Goal: Task Accomplishment & Management: Use online tool/utility

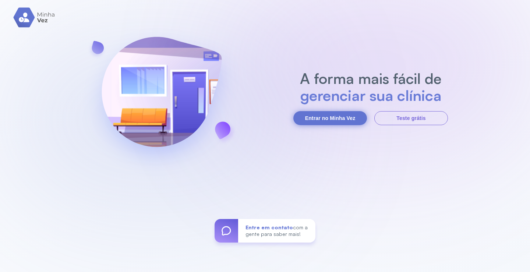
click at [353, 115] on button "Entrar no Minha Vez" at bounding box center [330, 118] width 74 height 14
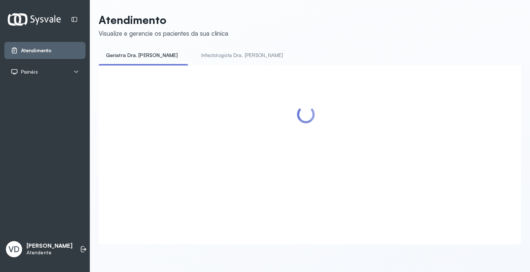
click at [29, 51] on span "Atendimento" at bounding box center [36, 50] width 31 height 6
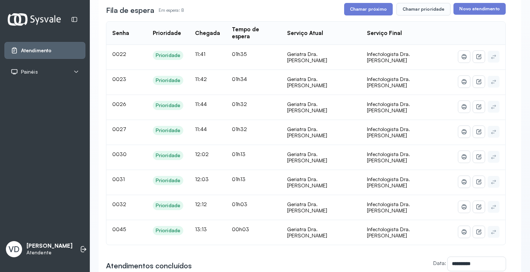
scroll to position [110, 0]
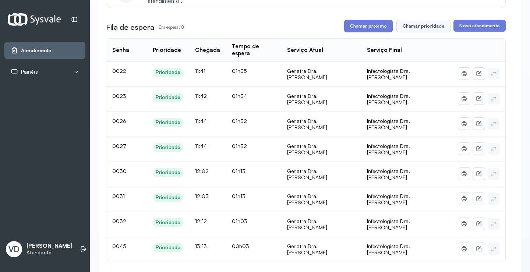
click at [423, 29] on button "Chamar prioridade" at bounding box center [423, 26] width 54 height 13
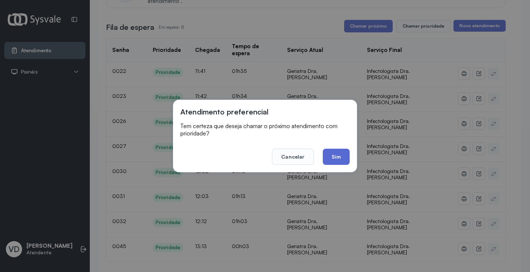
click at [331, 159] on button "Sim" at bounding box center [335, 157] width 27 height 16
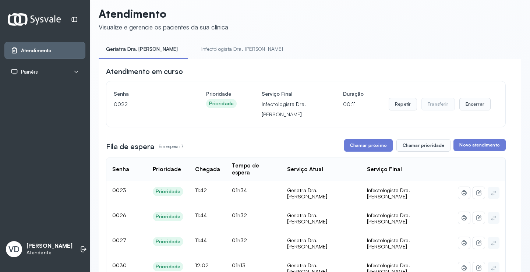
scroll to position [0, 0]
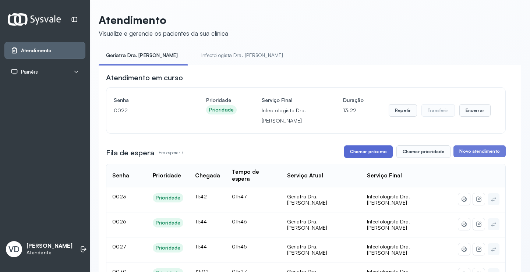
click at [364, 151] on button "Chamar próximo" at bounding box center [368, 151] width 49 height 13
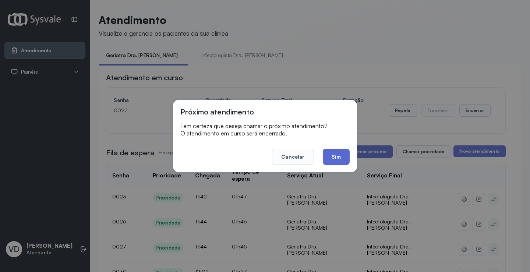
click at [343, 154] on button "Sim" at bounding box center [335, 157] width 27 height 16
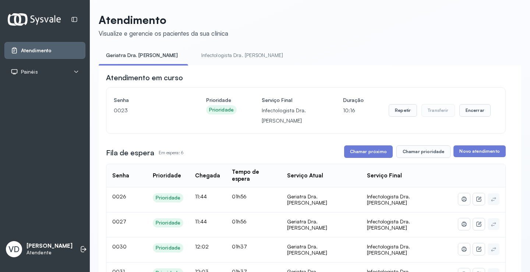
click at [392, 152] on div "Chamar próximo Chamar prioridade" at bounding box center [397, 151] width 107 height 13
click at [385, 148] on button "Chamar próximo" at bounding box center [368, 151] width 49 height 13
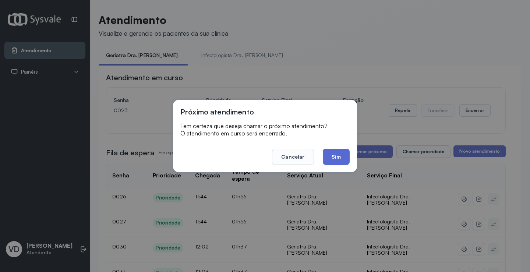
click at [337, 157] on button "Sim" at bounding box center [335, 157] width 27 height 16
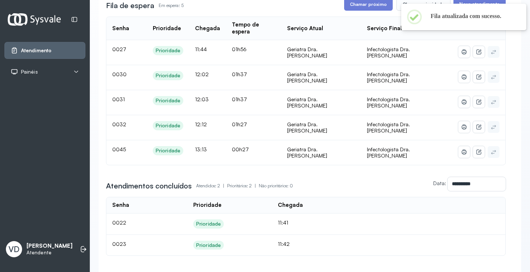
scroll to position [118, 0]
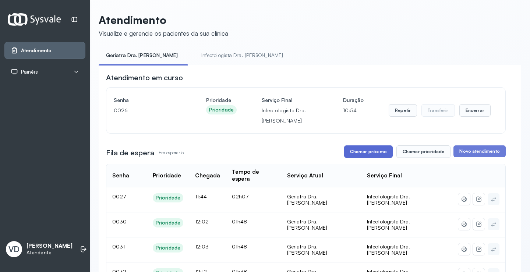
click at [366, 150] on button "Chamar próximo" at bounding box center [368, 151] width 49 height 13
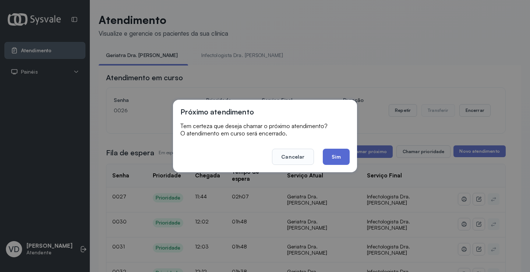
click at [340, 153] on button "Sim" at bounding box center [335, 157] width 27 height 16
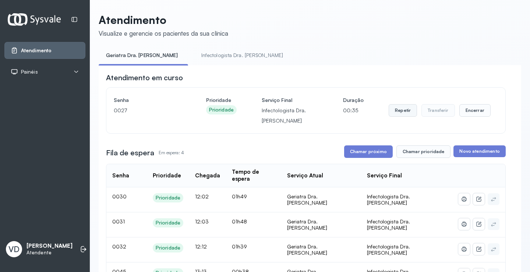
click at [405, 113] on button "Repetir" at bounding box center [402, 110] width 28 height 13
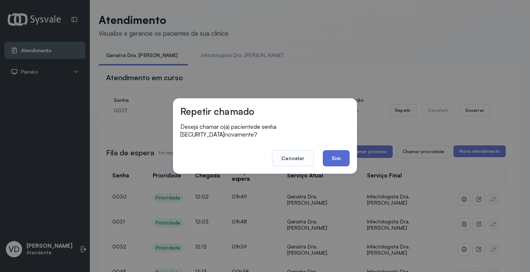
click at [329, 155] on button "Sim" at bounding box center [335, 158] width 27 height 16
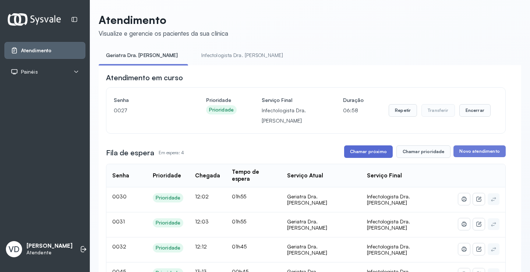
click at [369, 148] on button "Chamar próximo" at bounding box center [368, 151] width 49 height 13
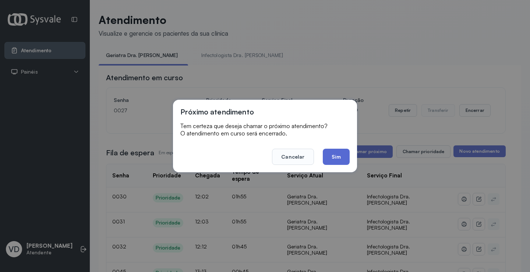
click at [327, 152] on button "Sim" at bounding box center [335, 157] width 27 height 16
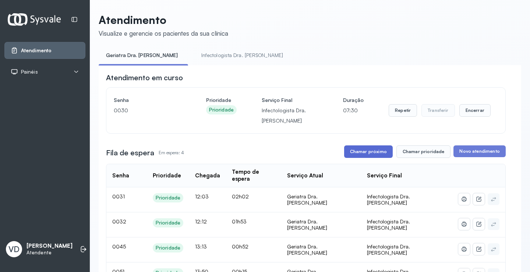
click at [386, 151] on button "Chamar próximo" at bounding box center [368, 151] width 49 height 13
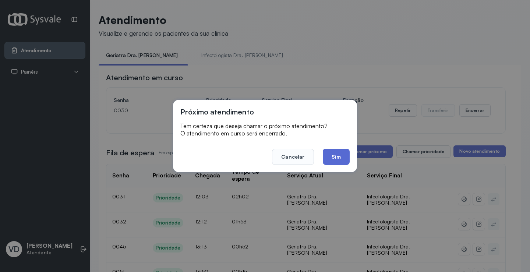
click at [328, 158] on button "Sim" at bounding box center [335, 157] width 27 height 16
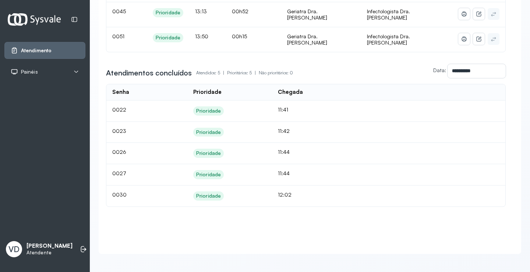
scroll to position [178, 0]
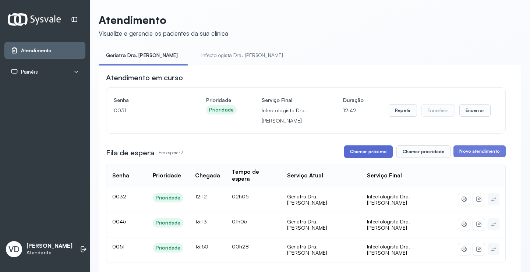
click at [371, 152] on button "Chamar próximo" at bounding box center [368, 151] width 49 height 13
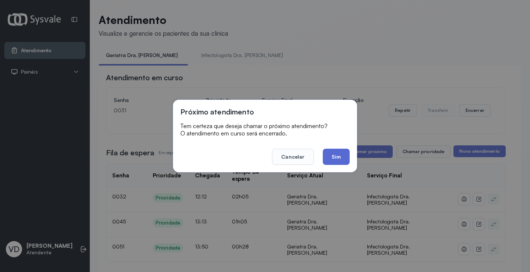
click at [329, 158] on button "Sim" at bounding box center [335, 157] width 27 height 16
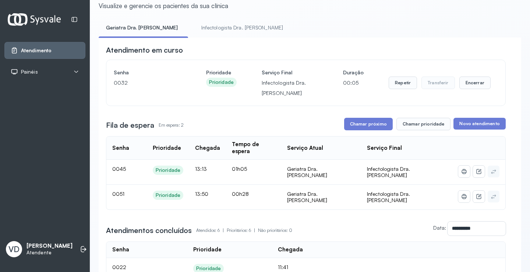
scroll to position [24, 0]
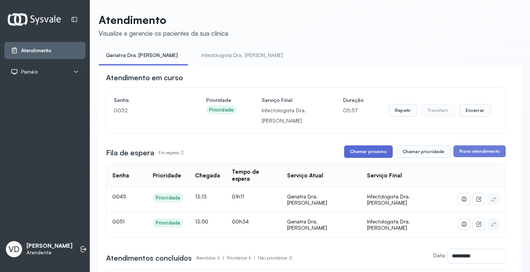
click at [371, 152] on button "Chamar próximo" at bounding box center [368, 151] width 49 height 13
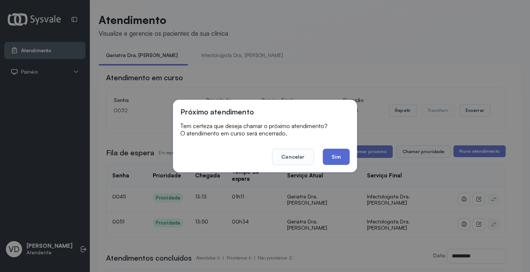
click at [338, 158] on button "Sim" at bounding box center [335, 157] width 27 height 16
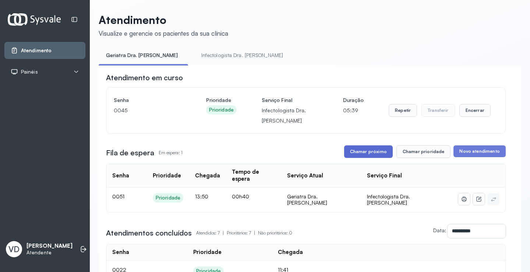
click at [370, 151] on button "Chamar próximo" at bounding box center [368, 151] width 49 height 13
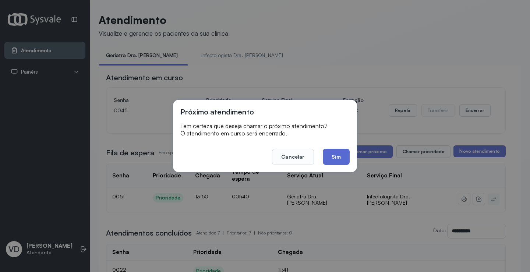
click at [341, 151] on button "Sim" at bounding box center [335, 157] width 27 height 16
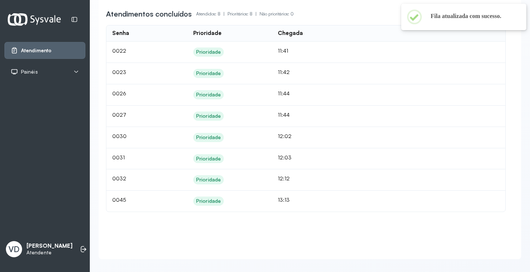
scroll to position [214, 0]
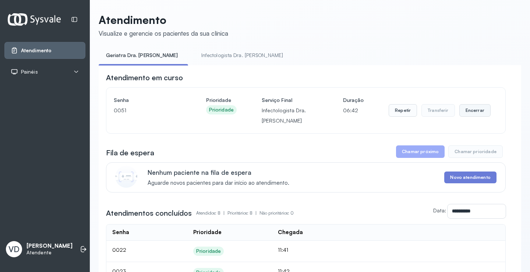
click at [467, 113] on button "Encerrar" at bounding box center [474, 110] width 31 height 13
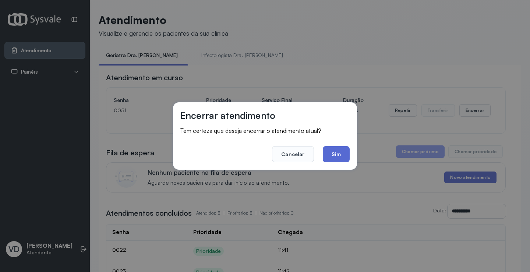
click at [329, 152] on button "Sim" at bounding box center [335, 154] width 27 height 16
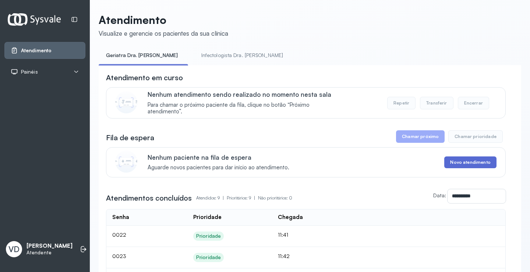
click at [457, 163] on button "Novo atendimento" at bounding box center [470, 162] width 52 height 12
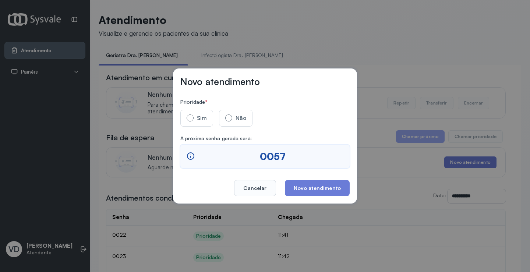
click at [390, 40] on div "Novo atendimento Prioridade * Sim Não A próxima senha gerada será: 0057 Cancela…" at bounding box center [265, 136] width 530 height 272
click at [258, 191] on button "Cancelar" at bounding box center [255, 188] width 42 height 16
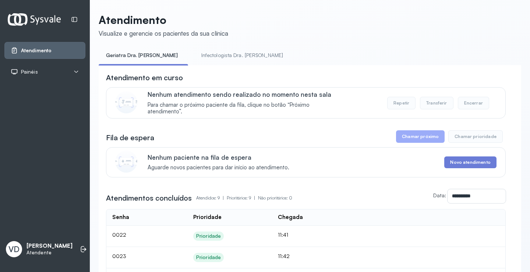
click at [120, 53] on link "Geriatra Dra. [PERSON_NAME]" at bounding box center [142, 55] width 86 height 12
click at [194, 54] on link "Infectologista Dra. Vanessa" at bounding box center [242, 55] width 96 height 12
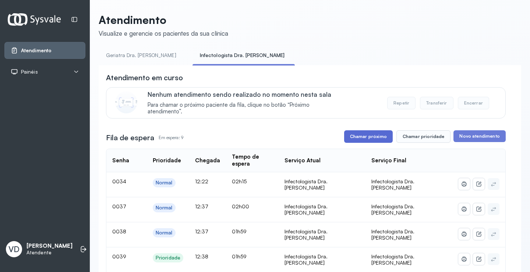
click at [362, 136] on button "Chamar próximo" at bounding box center [368, 136] width 49 height 13
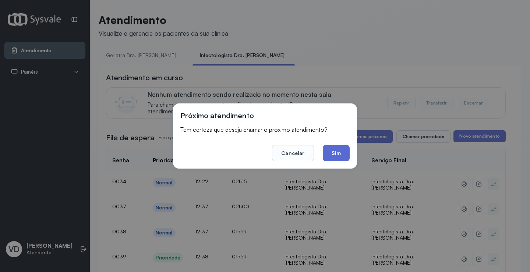
click at [340, 156] on button "Sim" at bounding box center [335, 153] width 27 height 16
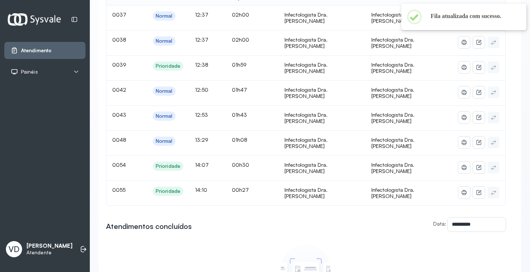
scroll to position [178, 0]
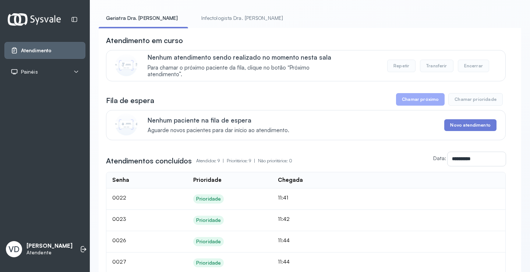
scroll to position [37, 0]
click at [466, 105] on button "Chamar prioridade" at bounding box center [475, 99] width 54 height 13
click at [466, 103] on button "Chamar prioridade" at bounding box center [475, 99] width 54 height 13
click at [411, 103] on button "Chamar próximo" at bounding box center [420, 99] width 49 height 13
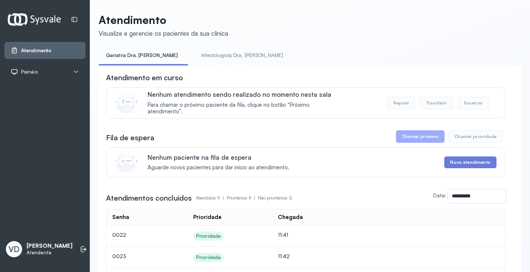
click at [417, 132] on button "Chamar próximo" at bounding box center [420, 136] width 49 height 13
click at [208, 56] on link "Infectologista Dra. [PERSON_NAME]" at bounding box center [242, 55] width 96 height 12
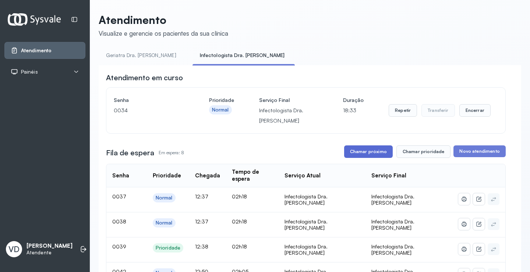
click at [377, 157] on button "Chamar próximo" at bounding box center [368, 151] width 49 height 13
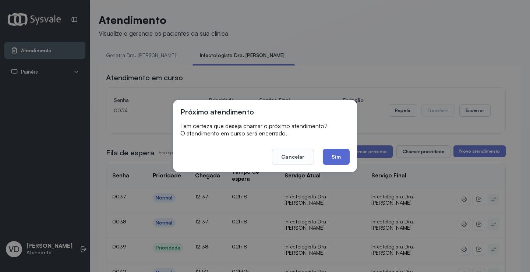
click at [332, 156] on button "Sim" at bounding box center [335, 157] width 27 height 16
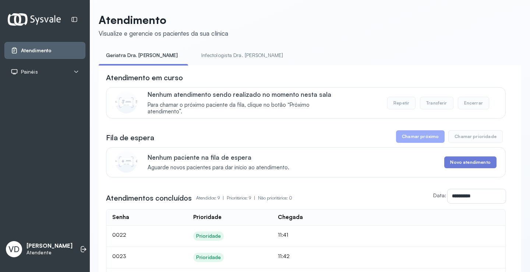
click at [212, 57] on link "Infectologista Dra. [PERSON_NAME]" at bounding box center [242, 55] width 96 height 12
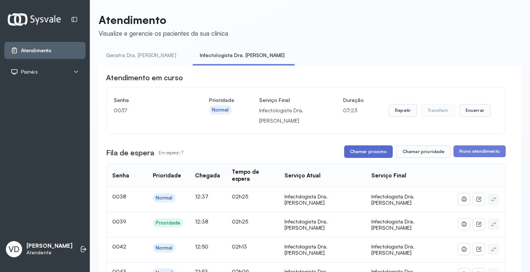
click at [379, 149] on button "Chamar próximo" at bounding box center [368, 151] width 49 height 13
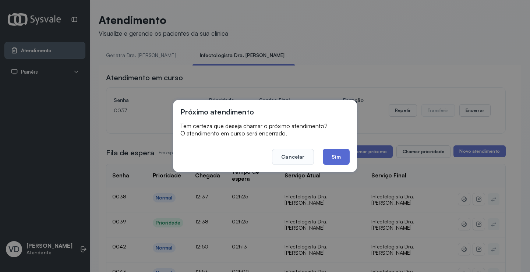
click at [338, 154] on button "Sim" at bounding box center [335, 157] width 27 height 16
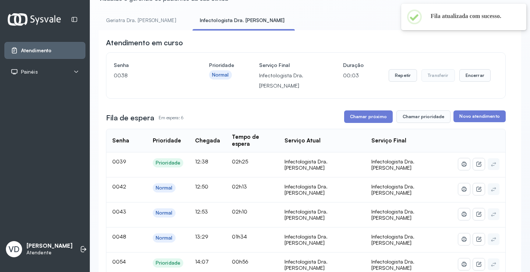
scroll to position [74, 0]
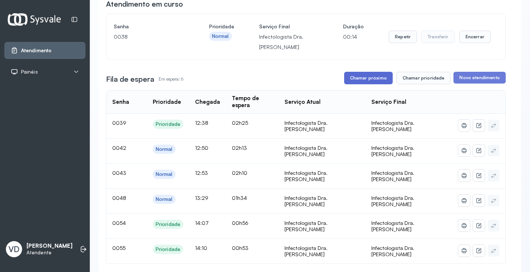
click at [379, 81] on button "Chamar próximo" at bounding box center [368, 78] width 49 height 13
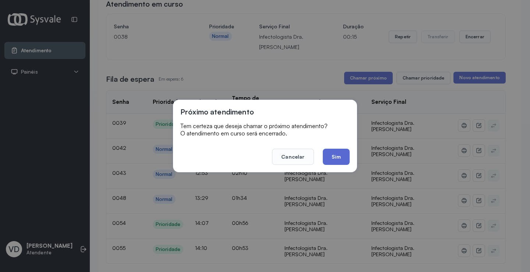
click at [330, 157] on button "Sim" at bounding box center [335, 157] width 27 height 16
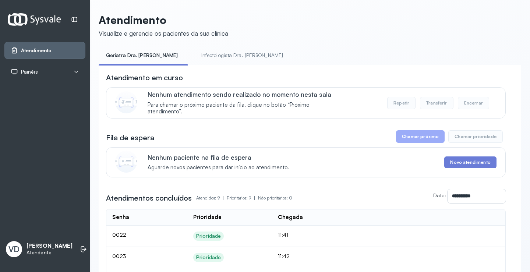
click at [204, 50] on link "Infectologista Dra. [PERSON_NAME]" at bounding box center [242, 55] width 96 height 12
click at [218, 55] on link "Infectologista Dra. [PERSON_NAME]" at bounding box center [242, 55] width 96 height 12
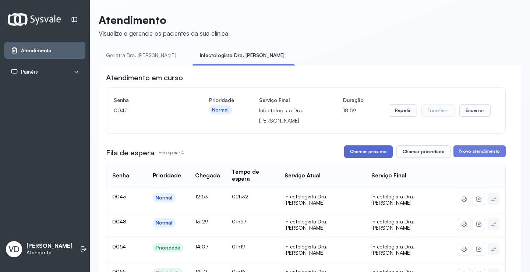
click at [379, 154] on button "Chamar próximo" at bounding box center [368, 151] width 49 height 13
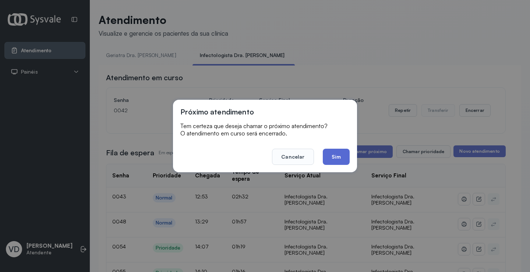
click at [332, 156] on button "Sim" at bounding box center [335, 157] width 27 height 16
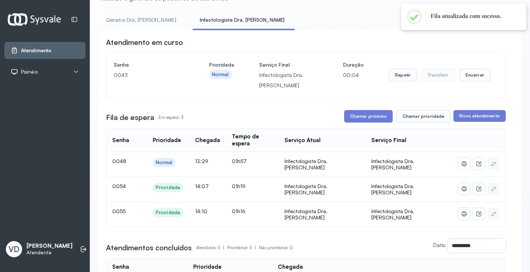
scroll to position [26, 0]
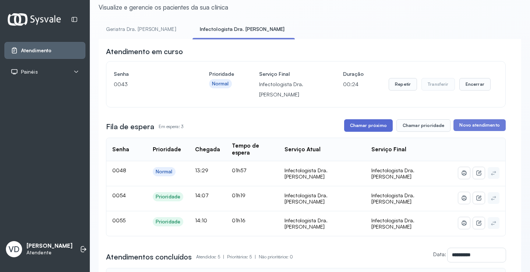
click at [365, 124] on button "Chamar próximo" at bounding box center [368, 125] width 49 height 13
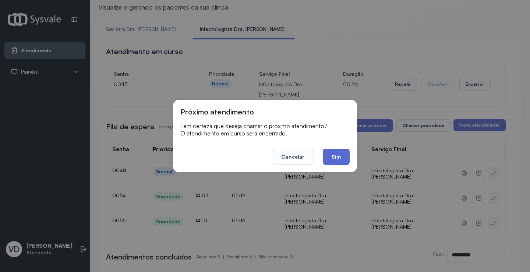
click at [337, 163] on button "Sim" at bounding box center [335, 157] width 27 height 16
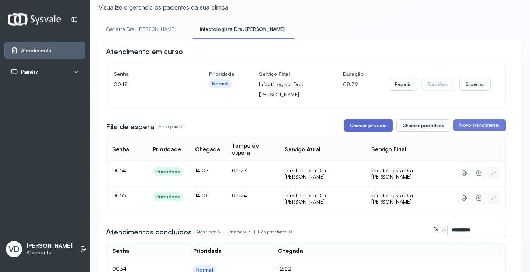
click at [374, 128] on button "Chamar próximo" at bounding box center [368, 125] width 49 height 13
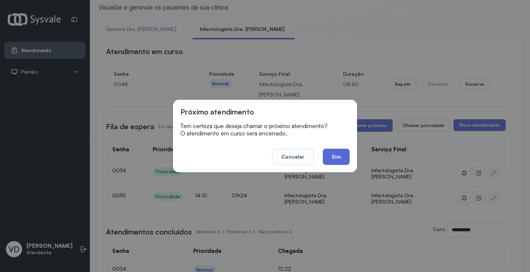
click at [336, 157] on button "Sim" at bounding box center [335, 157] width 27 height 16
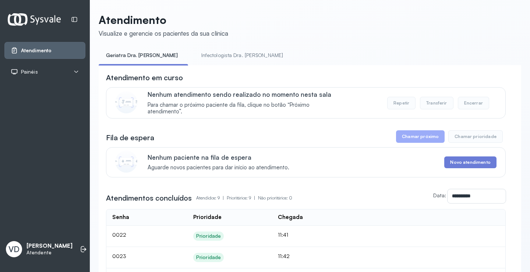
click at [196, 53] on link "Infectologista Dra. [PERSON_NAME]" at bounding box center [242, 55] width 96 height 12
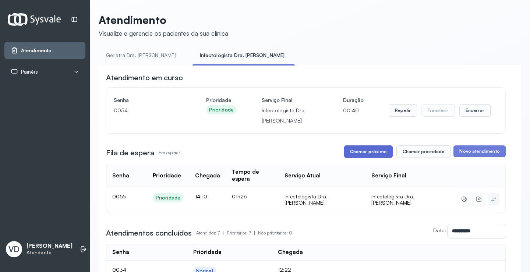
click at [367, 156] on button "Chamar próximo" at bounding box center [368, 151] width 49 height 13
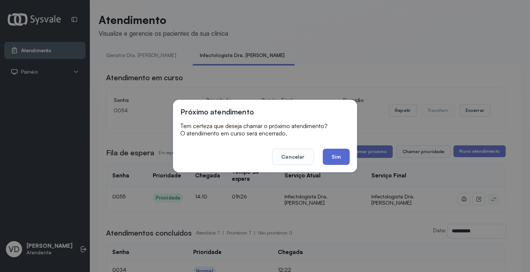
click at [349, 155] on button "Sim" at bounding box center [335, 157] width 27 height 16
